Goal: Use online tool/utility

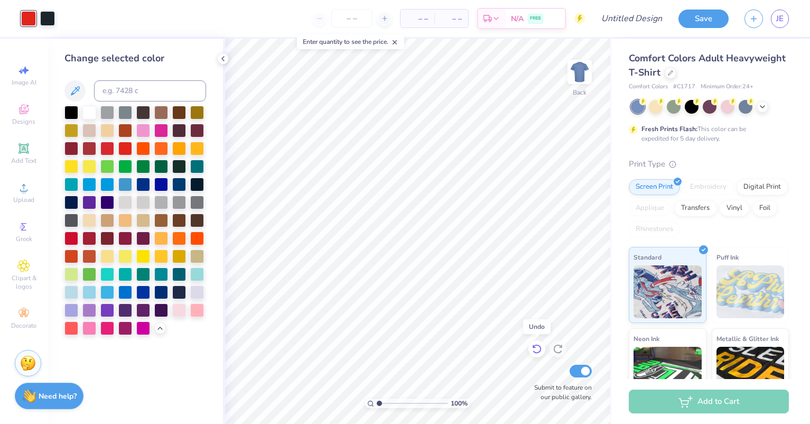
click at [542, 344] on div at bounding box center [536, 348] width 17 height 17
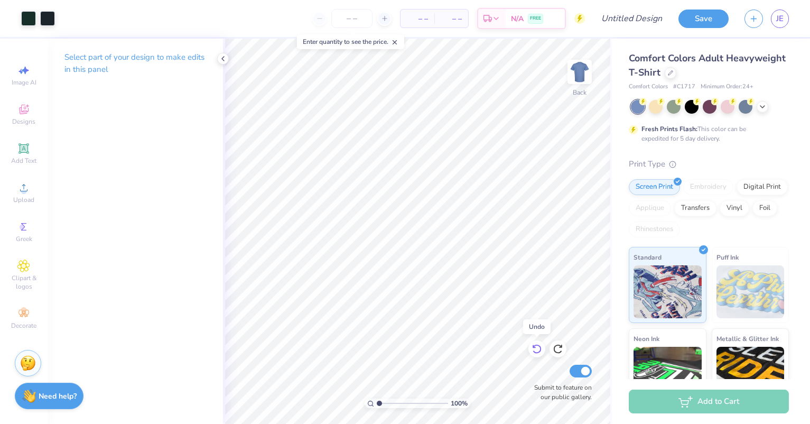
click at [542, 344] on div at bounding box center [536, 348] width 17 height 17
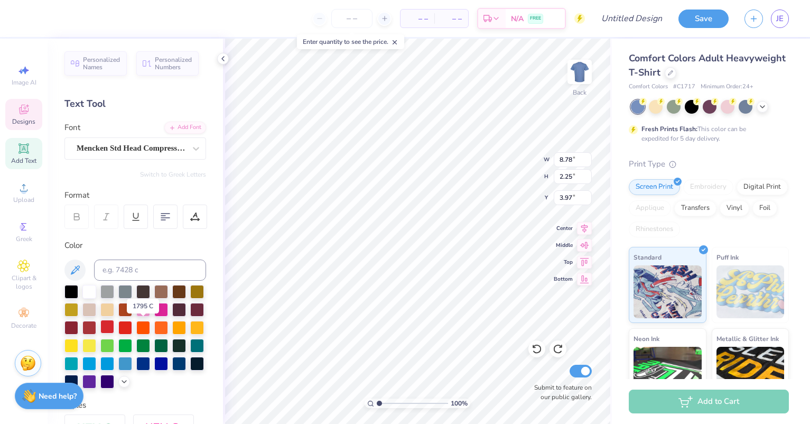
click at [114, 328] on div at bounding box center [107, 327] width 14 height 14
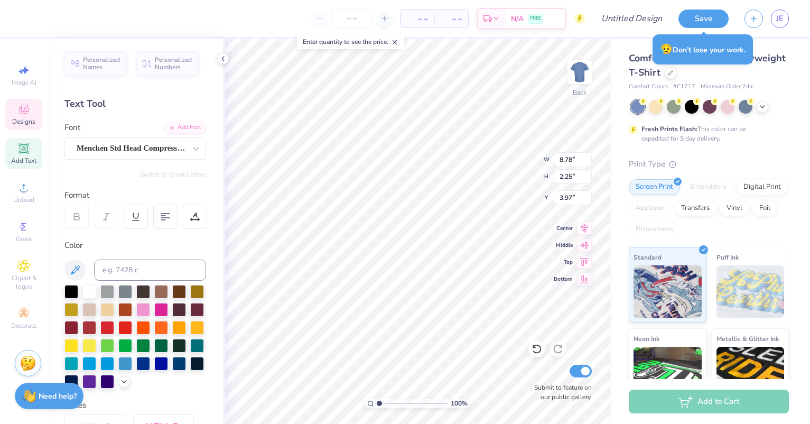
type input "6.85"
type input "1.19"
type input "3.00"
click at [114, 326] on div at bounding box center [107, 327] width 14 height 14
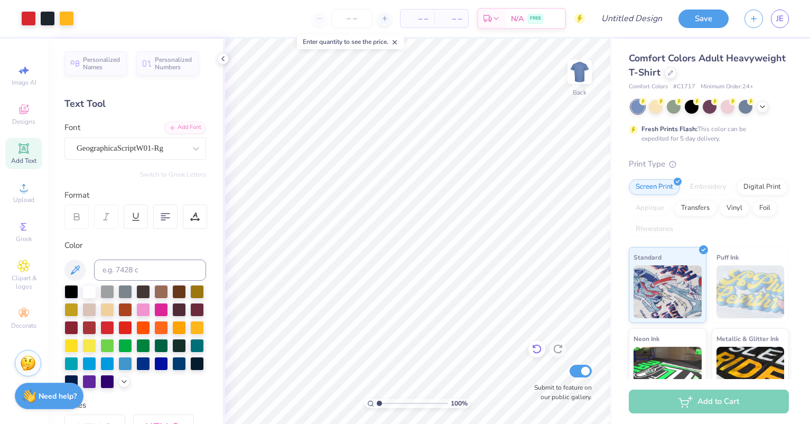
click at [543, 343] on div at bounding box center [536, 348] width 17 height 17
click at [539, 347] on icon at bounding box center [536, 348] width 11 height 11
drag, startPoint x: 222, startPoint y: 57, endPoint x: 216, endPoint y: 60, distance: 7.6
click at [222, 57] on icon at bounding box center [223, 58] width 8 height 8
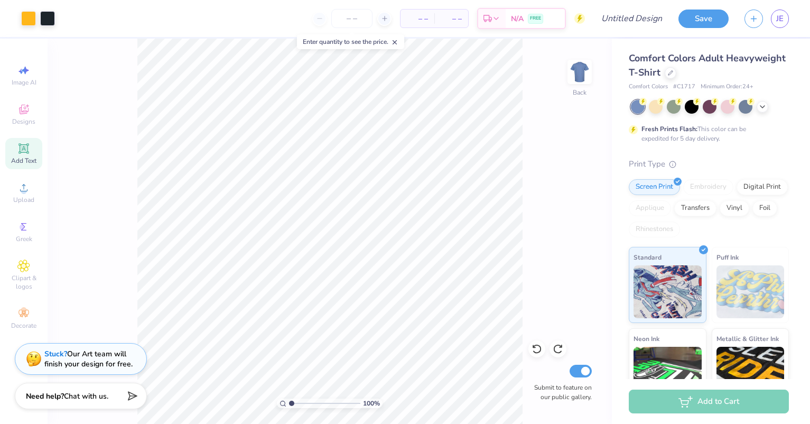
click at [53, 355] on strong "Stuck?" at bounding box center [55, 354] width 23 height 10
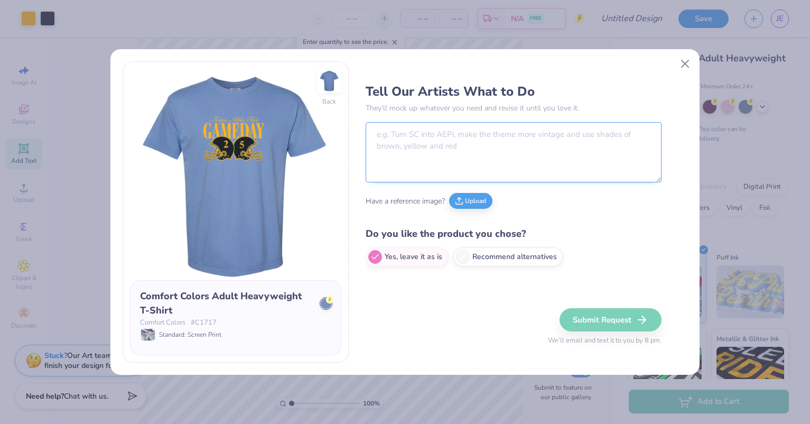
click at [406, 149] on textarea at bounding box center [514, 152] width 296 height 60
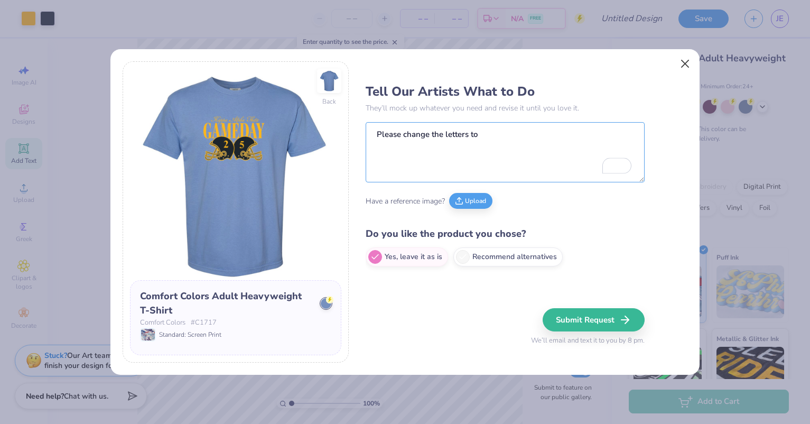
type textarea "Please change the letters to"
click at [681, 67] on button "Close" at bounding box center [685, 64] width 20 height 20
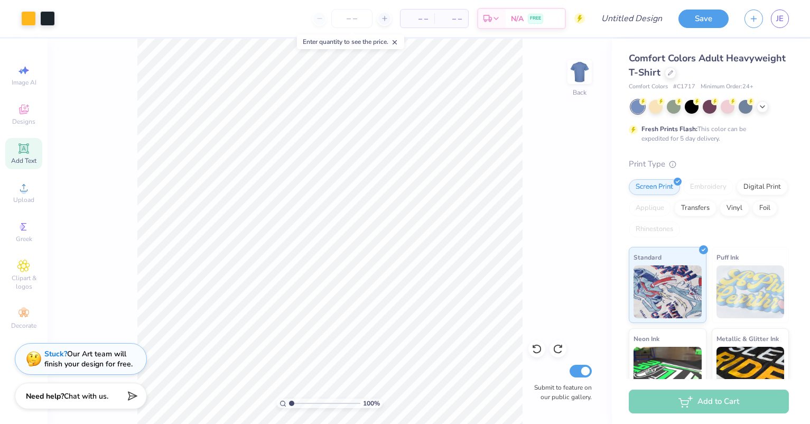
click at [54, 353] on strong "Stuck?" at bounding box center [55, 354] width 23 height 10
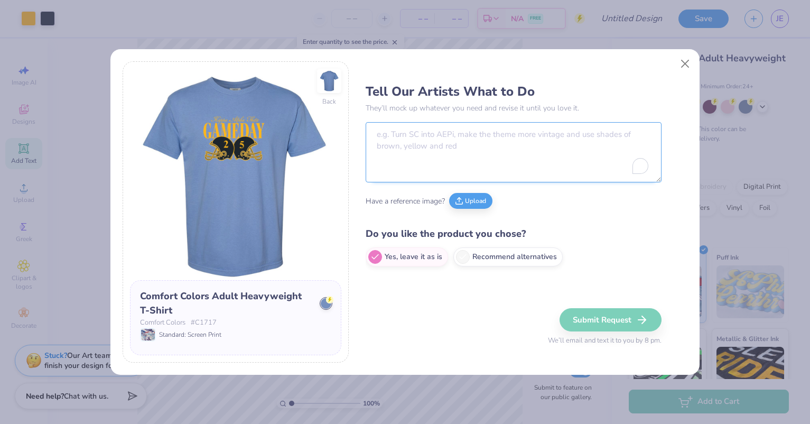
click at [437, 142] on textarea "To enrich screen reader interactions, please activate Accessibility in Grammarl…" at bounding box center [514, 152] width 296 height 60
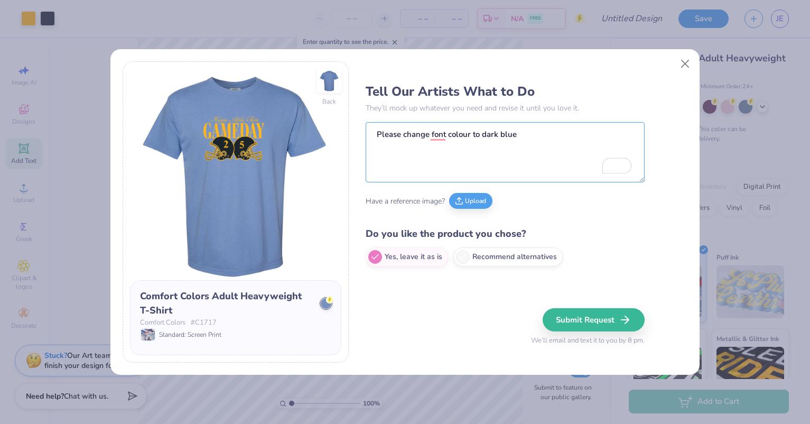
click at [433, 157] on textarea "Please change font colour to dark blue" at bounding box center [505, 152] width 279 height 60
type textarea "Please change the font colour to dark blue"
click at [683, 65] on button "Close" at bounding box center [685, 64] width 20 height 20
